Goal: Task Accomplishment & Management: Use online tool/utility

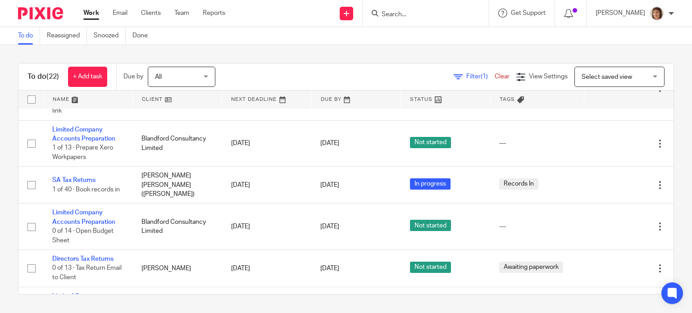
scroll to position [225, 0]
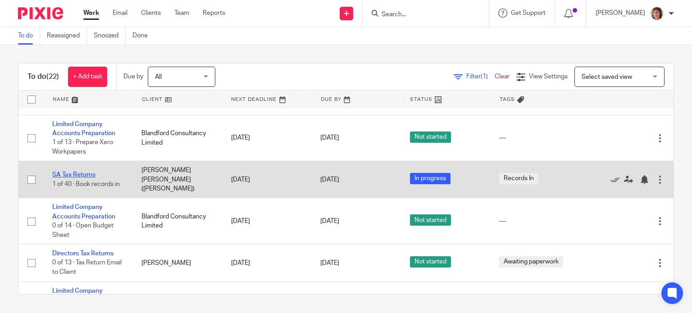
click at [73, 178] on link "SA Tax Returns" at bounding box center [73, 175] width 43 height 6
click at [77, 178] on link "SA Tax Returns" at bounding box center [73, 175] width 43 height 6
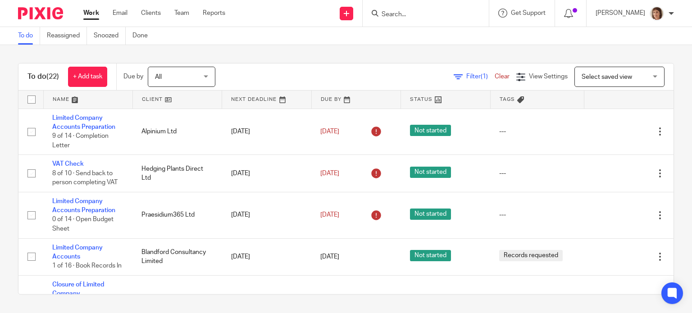
scroll to position [270, 0]
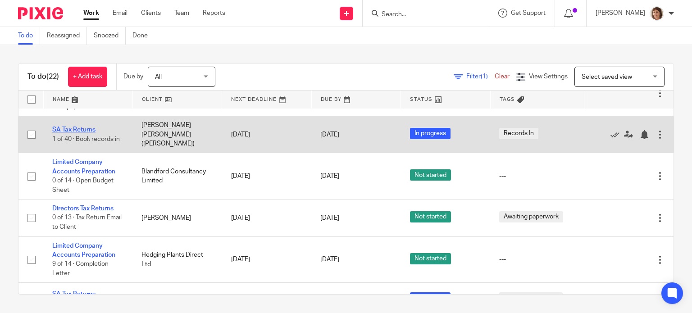
click at [81, 133] on link "SA Tax Returns" at bounding box center [73, 130] width 43 height 6
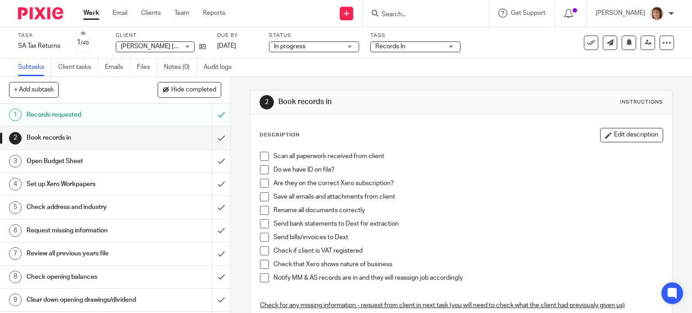
click at [261, 157] on span at bounding box center [264, 156] width 9 height 9
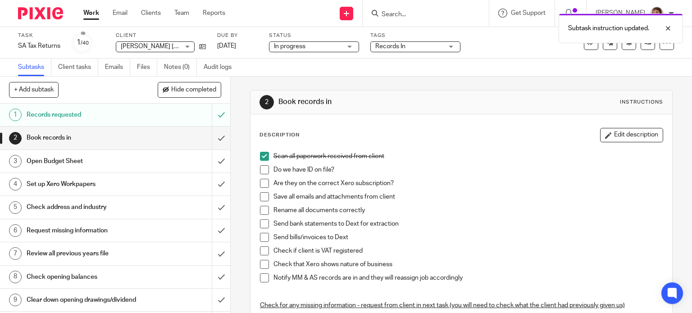
drag, startPoint x: 263, startPoint y: 172, endPoint x: 262, endPoint y: 180, distance: 8.6
click at [262, 172] on span at bounding box center [264, 169] width 9 height 9
click at [263, 183] on span at bounding box center [264, 183] width 9 height 9
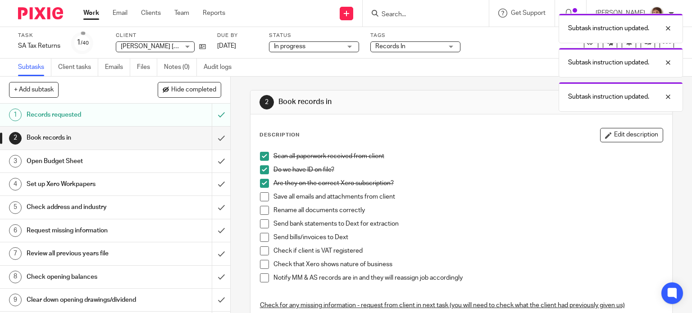
click at [260, 198] on span at bounding box center [264, 196] width 9 height 9
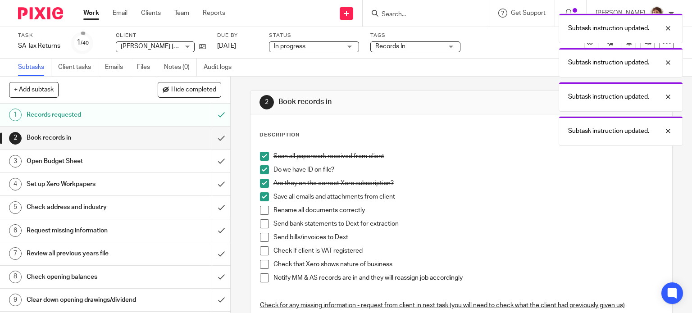
drag, startPoint x: 259, startPoint y: 210, endPoint x: 260, endPoint y: 218, distance: 8.1
click at [260, 210] on span at bounding box center [264, 210] width 9 height 9
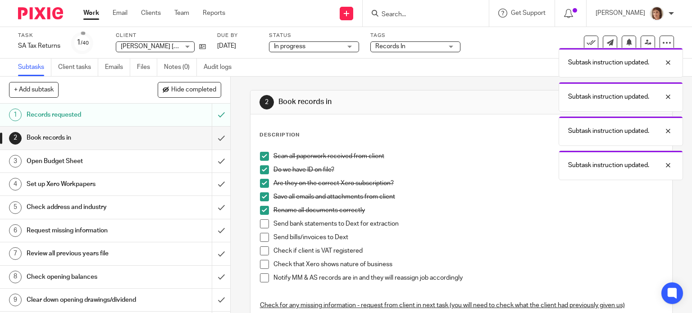
click at [261, 225] on span at bounding box center [264, 223] width 9 height 9
click at [262, 237] on span at bounding box center [264, 237] width 9 height 9
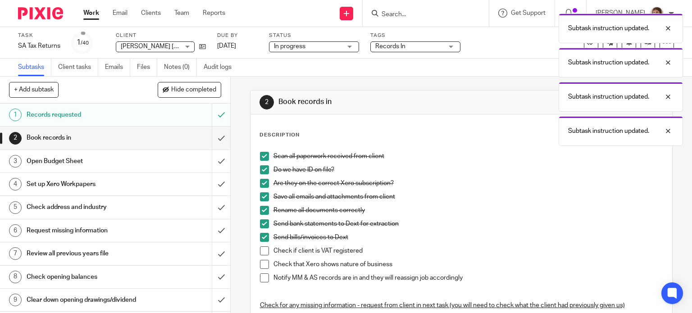
drag, startPoint x: 260, startPoint y: 250, endPoint x: 265, endPoint y: 260, distance: 10.5
click at [260, 251] on span at bounding box center [264, 250] width 9 height 9
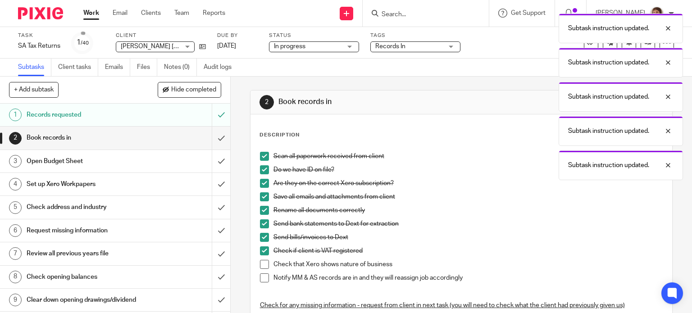
click at [265, 263] on span at bounding box center [264, 264] width 9 height 9
click at [262, 279] on span at bounding box center [264, 278] width 9 height 9
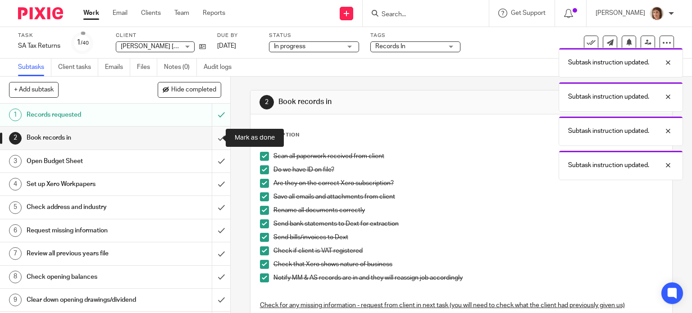
click at [212, 139] on input "submit" at bounding box center [115, 138] width 230 height 23
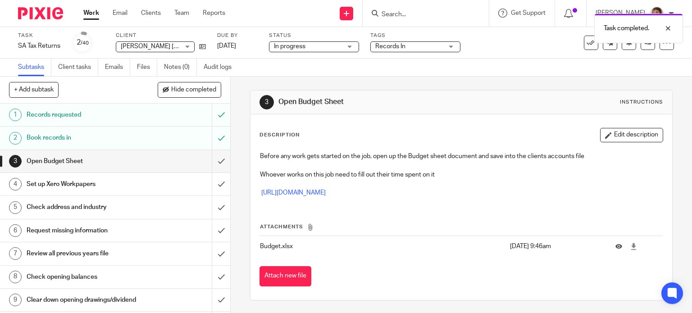
click at [59, 114] on h1 "Records requested" at bounding box center [86, 115] width 118 height 14
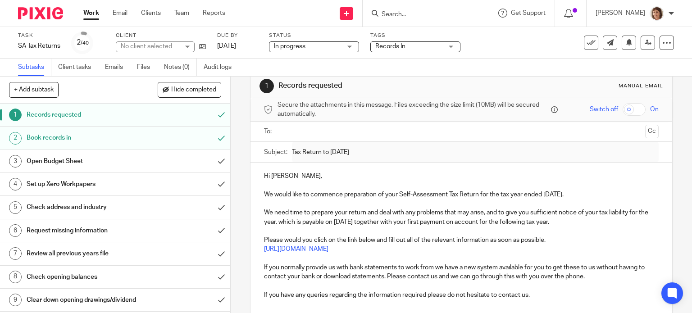
scroll to position [45, 0]
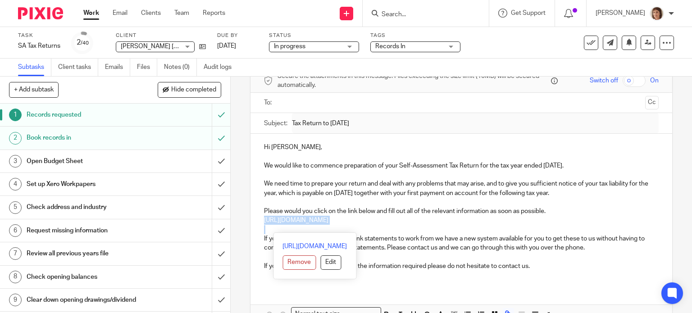
drag, startPoint x: 260, startPoint y: 221, endPoint x: 374, endPoint y: 225, distance: 114.5
click at [374, 225] on div "Hi Gillie Leigh, We would like to commence preparation of your Self-Assessment …" at bounding box center [462, 210] width 422 height 153
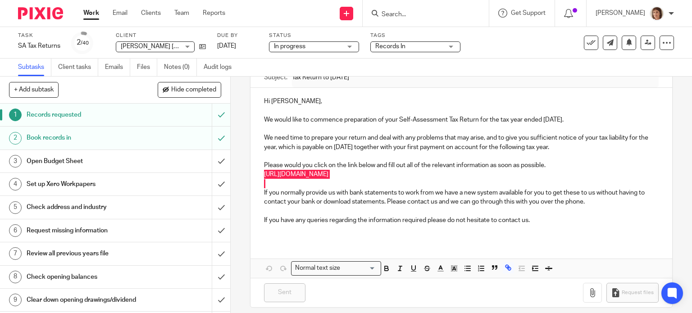
scroll to position [98, 0]
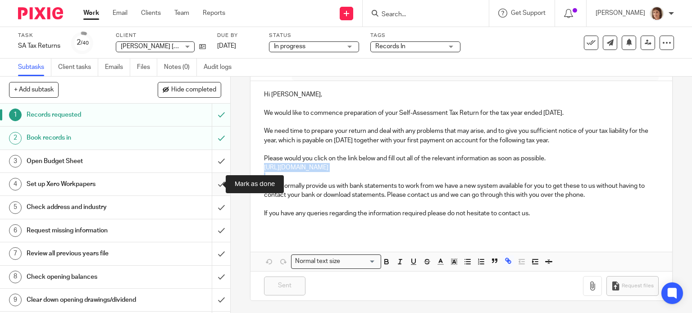
click at [206, 179] on input "submit" at bounding box center [115, 184] width 230 height 23
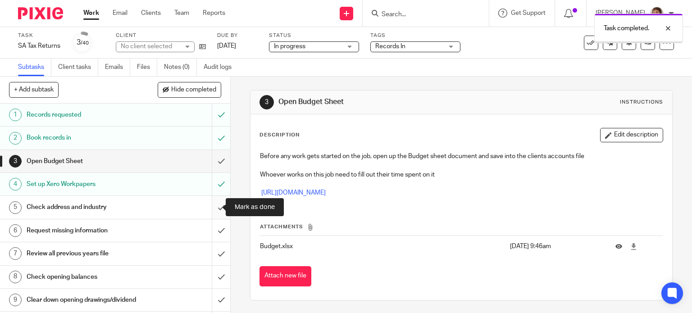
click at [210, 206] on input "submit" at bounding box center [115, 207] width 230 height 23
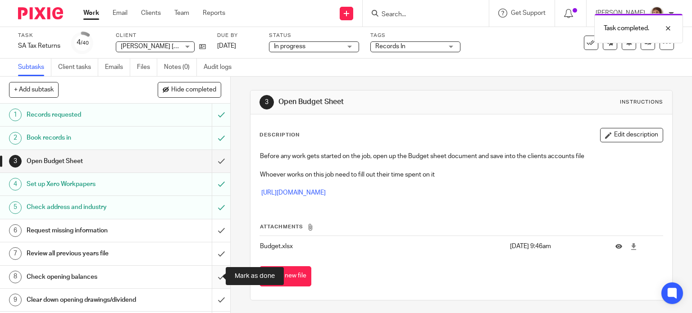
click at [210, 277] on input "submit" at bounding box center [115, 277] width 230 height 23
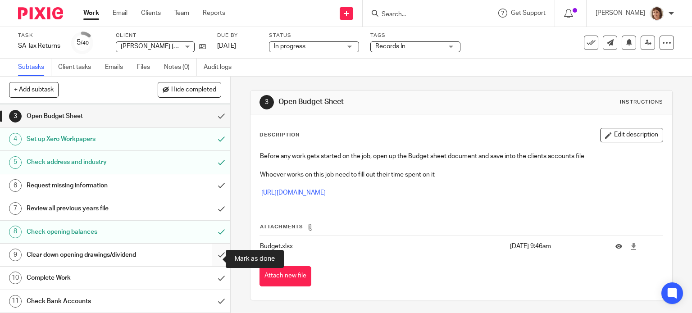
click at [212, 259] on input "submit" at bounding box center [115, 255] width 230 height 23
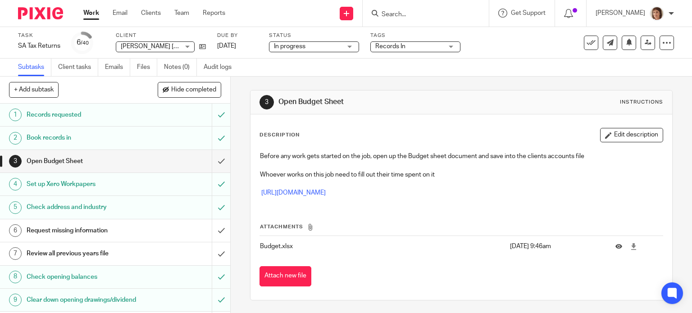
click at [96, 12] on link "Work" at bounding box center [91, 13] width 16 height 9
